Goal: Transaction & Acquisition: Obtain resource

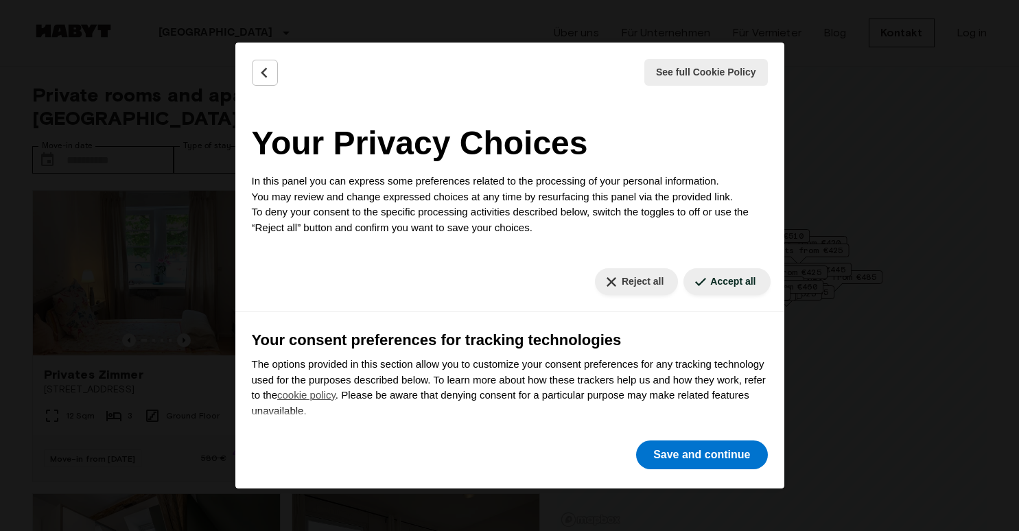
click at [640, 266] on div "Reject all Accept all" at bounding box center [509, 282] width 549 height 60
click at [621, 281] on button "Reject all" at bounding box center [636, 281] width 83 height 27
click at [630, 283] on button "Reject all" at bounding box center [636, 281] width 83 height 27
click at [629, 283] on button "Reject all" at bounding box center [636, 281] width 83 height 27
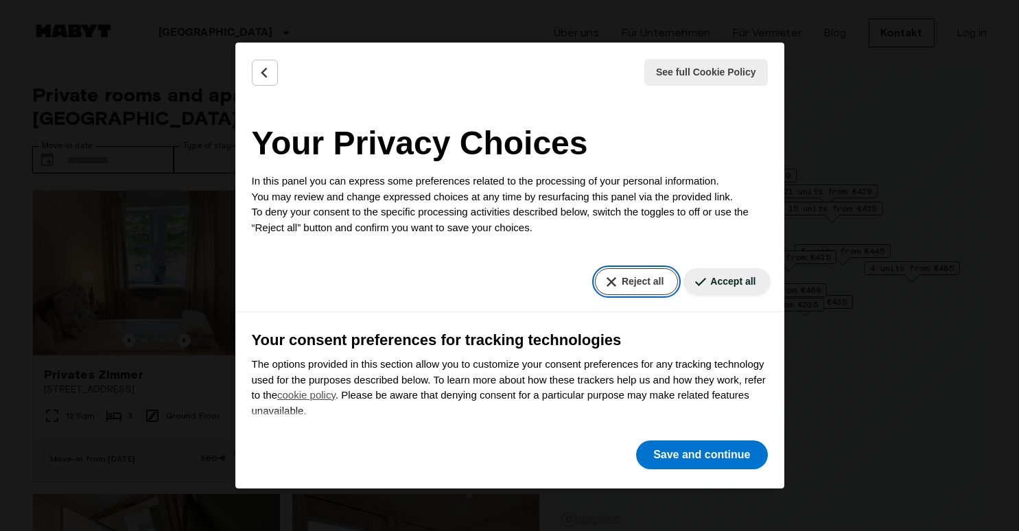
click at [623, 285] on button "Reject all" at bounding box center [636, 281] width 83 height 27
click at [257, 82] on button "Back" at bounding box center [265, 73] width 26 height 26
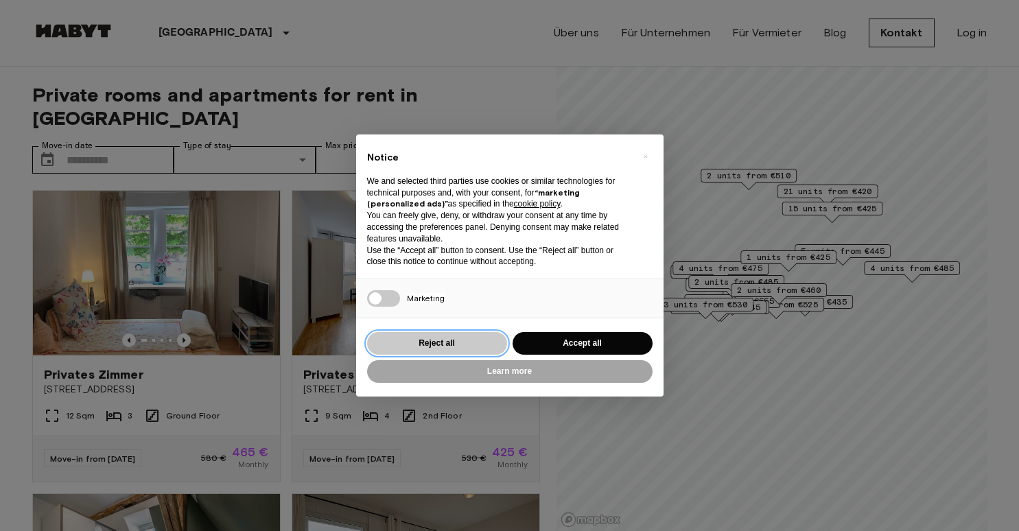
click at [404, 347] on button "Reject all" at bounding box center [437, 343] width 140 height 23
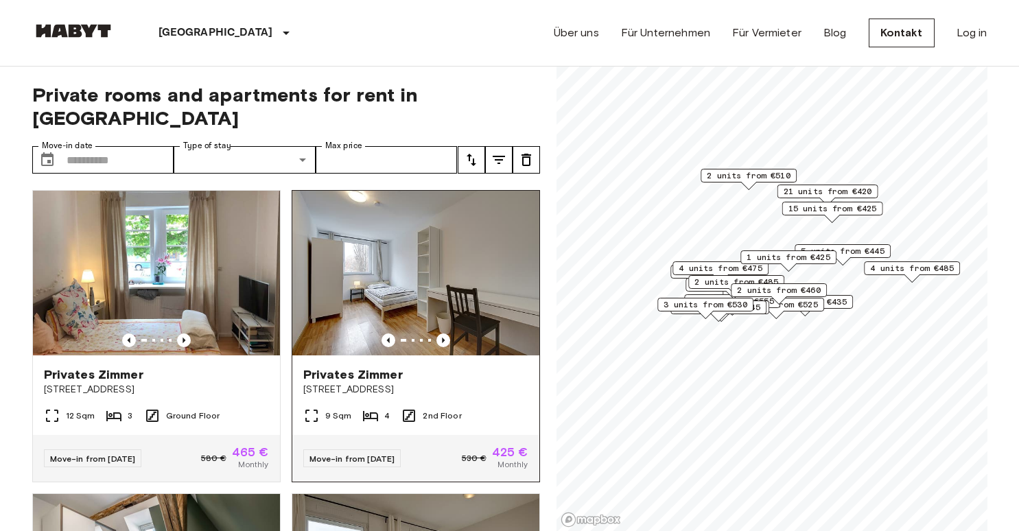
click at [435, 334] on div at bounding box center [415, 341] width 247 height 14
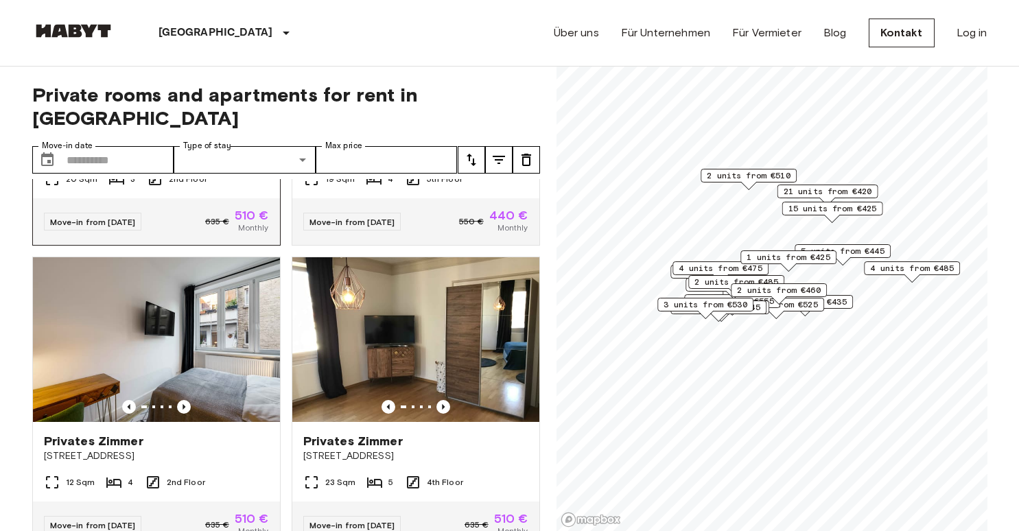
scroll to position [1205, 0]
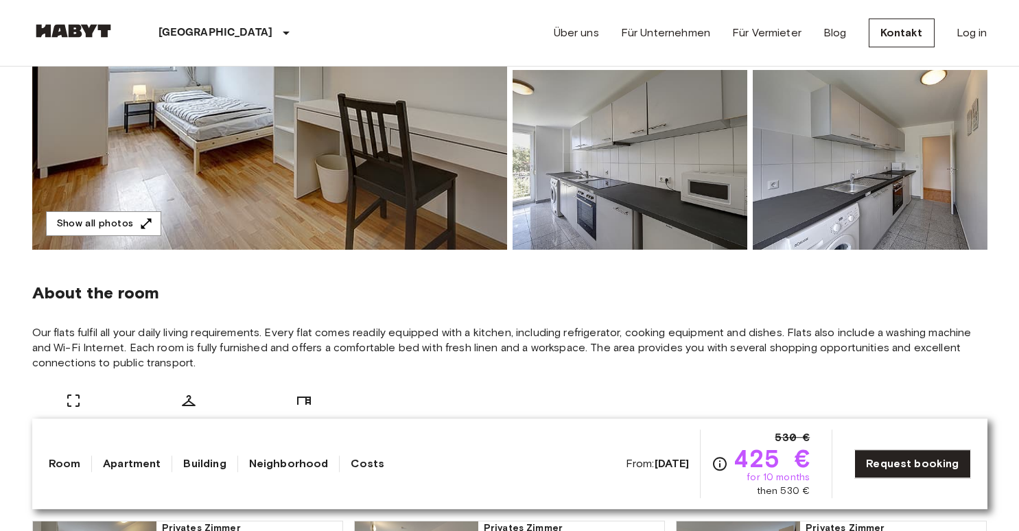
scroll to position [371, 0]
